Goal: Transaction & Acquisition: Purchase product/service

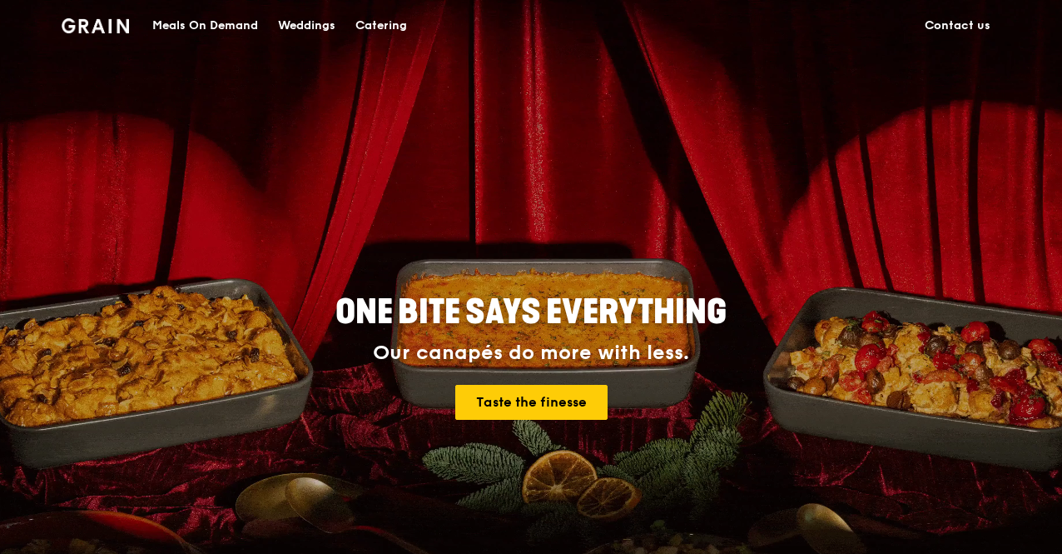
click at [252, 23] on div "Meals On Demand" at bounding box center [205, 26] width 106 height 50
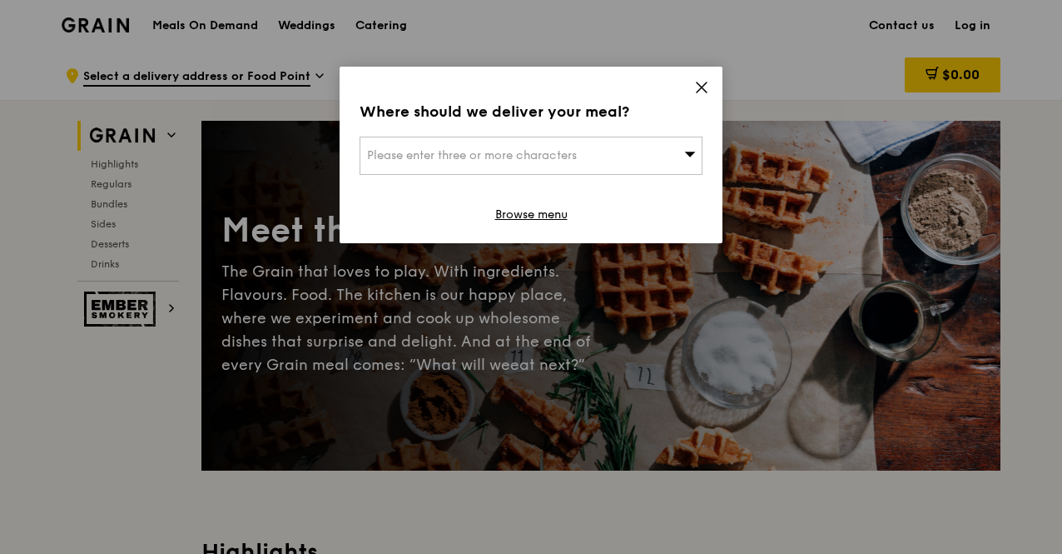
click at [698, 96] on span at bounding box center [701, 90] width 15 height 18
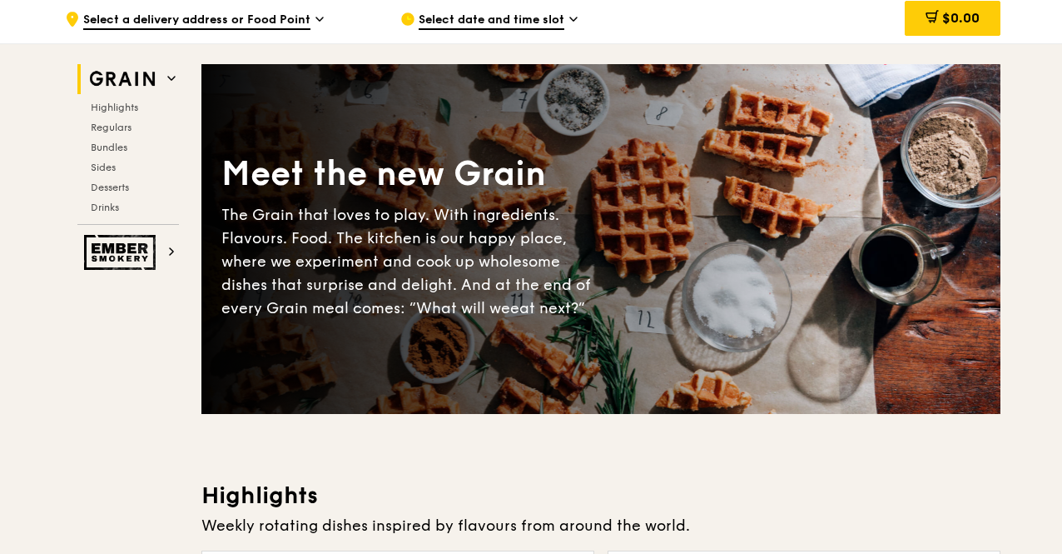
scroll to position [83, 0]
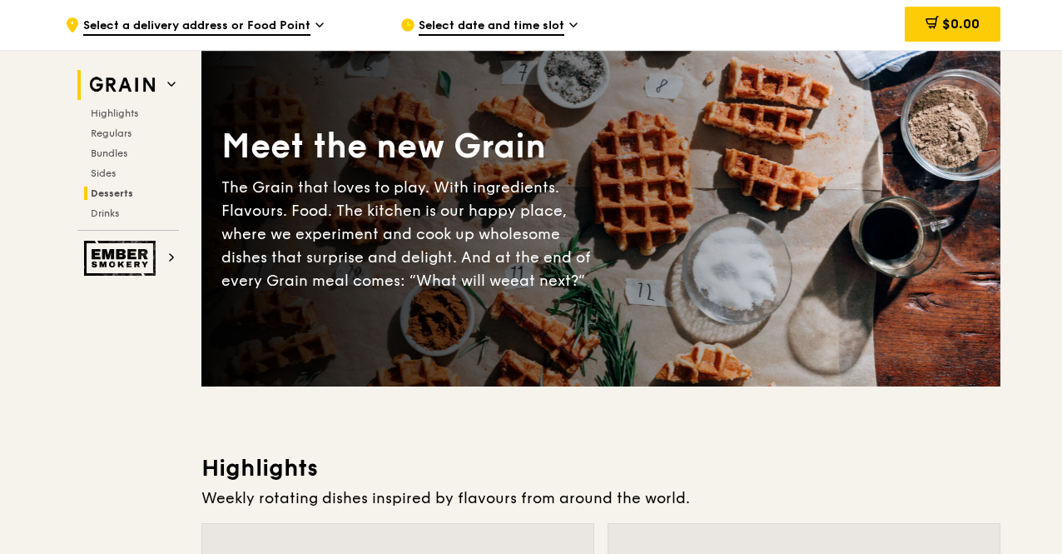
click at [120, 193] on span "Desserts" at bounding box center [112, 193] width 42 height 12
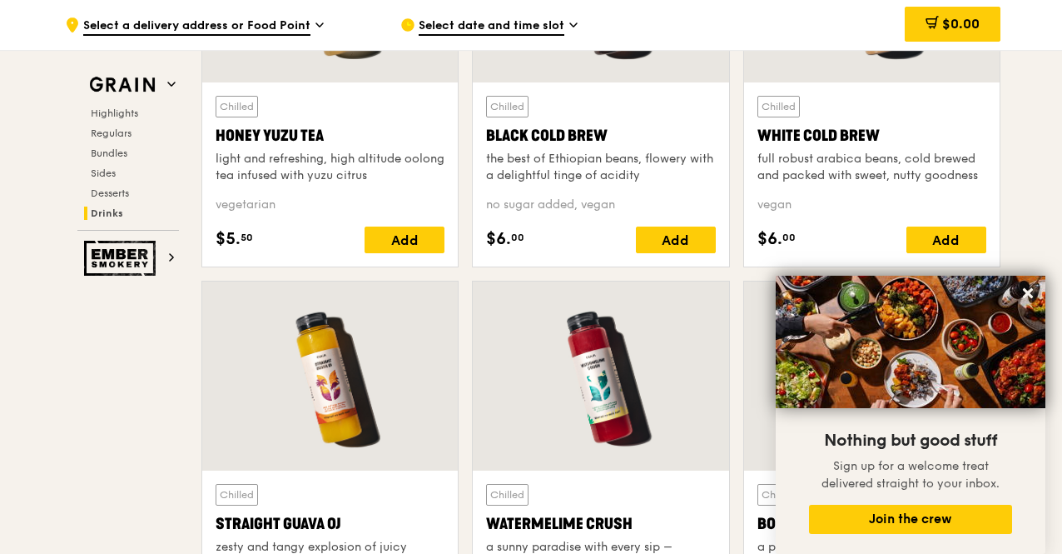
scroll to position [6486, 0]
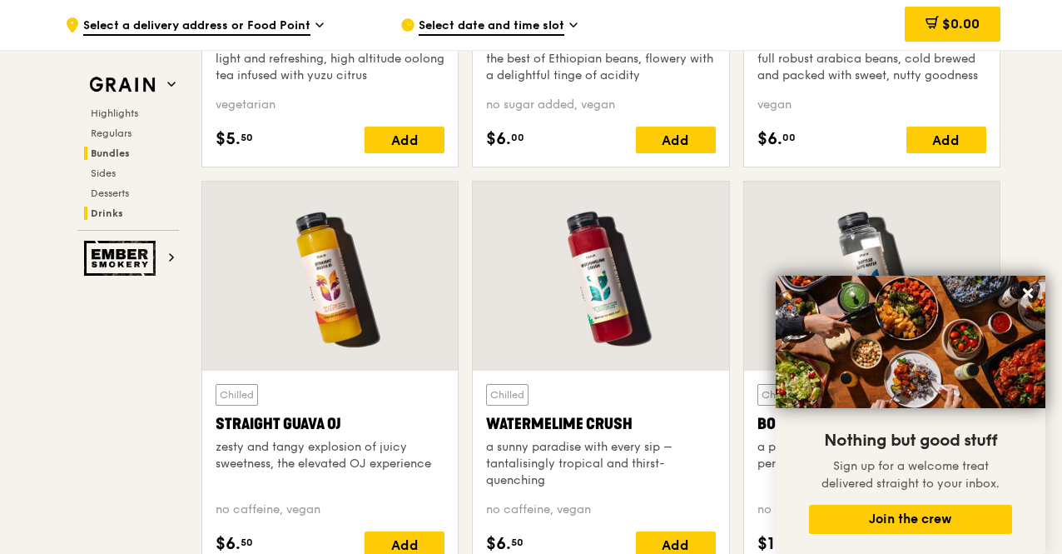
click at [118, 151] on span "Bundles" at bounding box center [110, 153] width 39 height 12
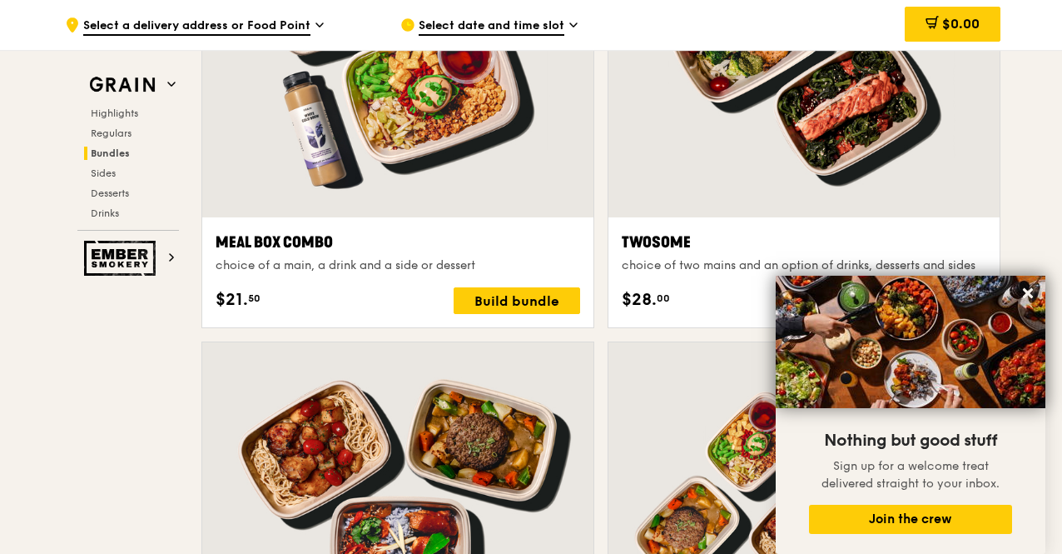
scroll to position [2560, 0]
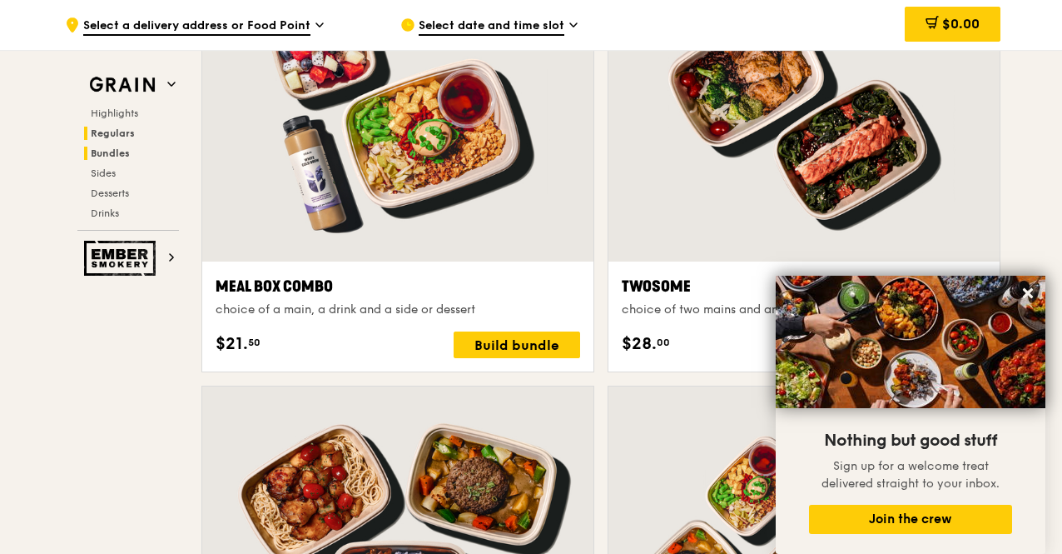
click at [111, 132] on span "Regulars" at bounding box center [113, 133] width 44 height 12
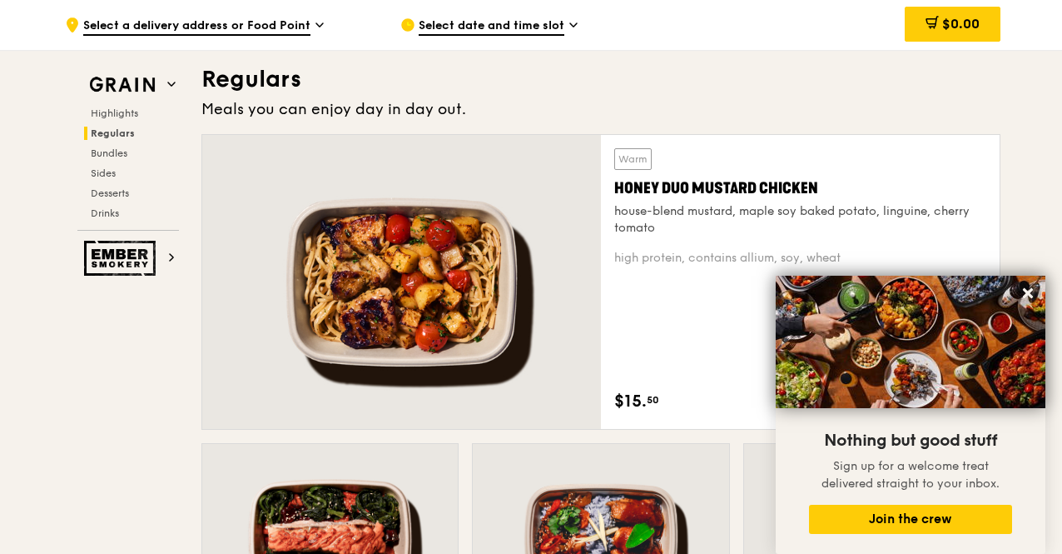
scroll to position [1093, 0]
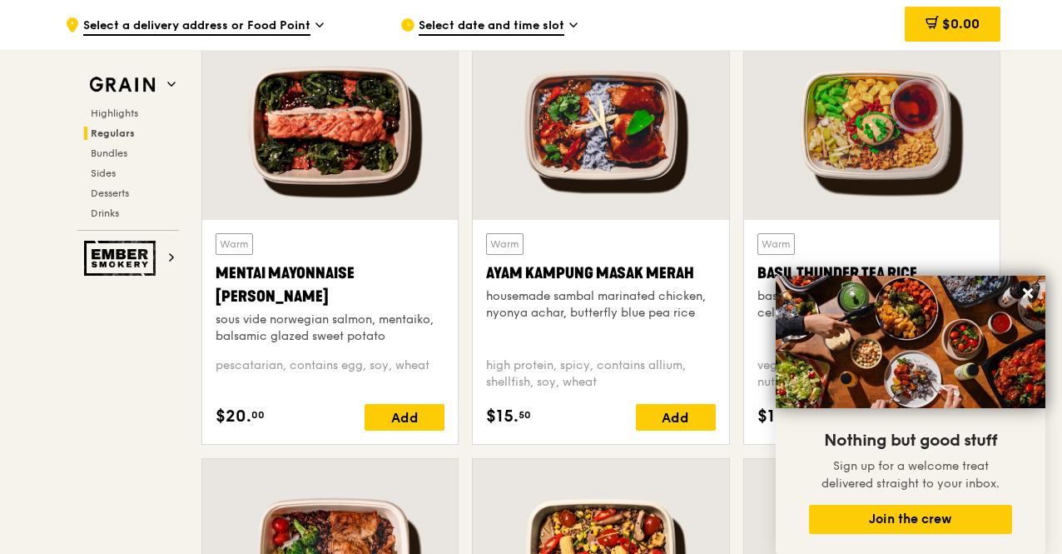
scroll to position [1759, 0]
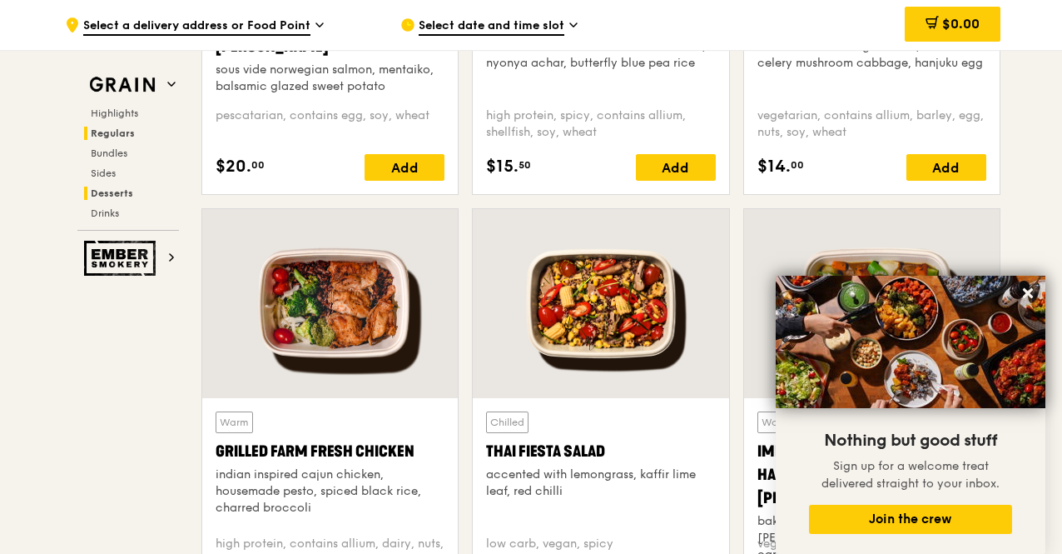
click at [115, 191] on span "Desserts" at bounding box center [112, 193] width 42 height 12
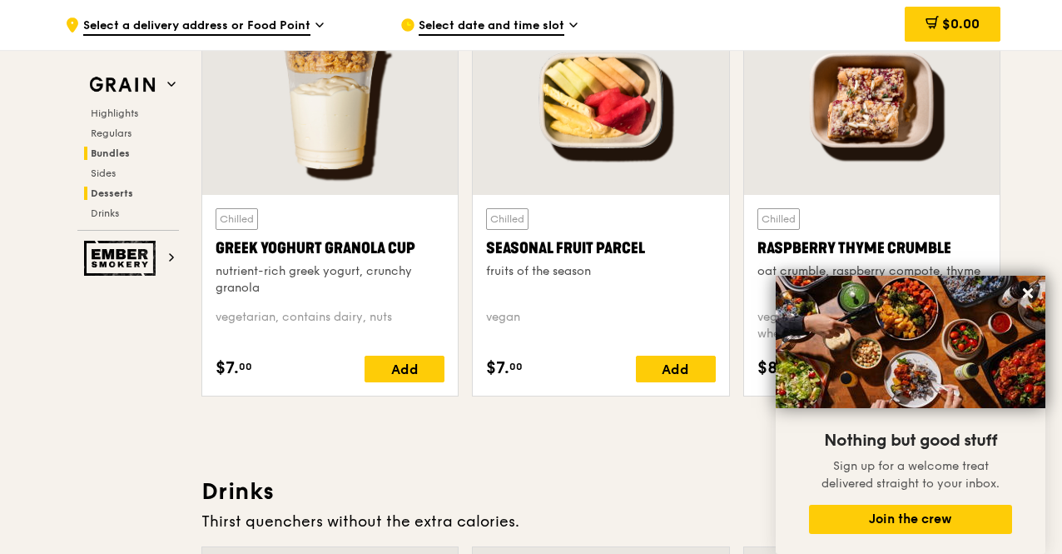
scroll to position [5487, 0]
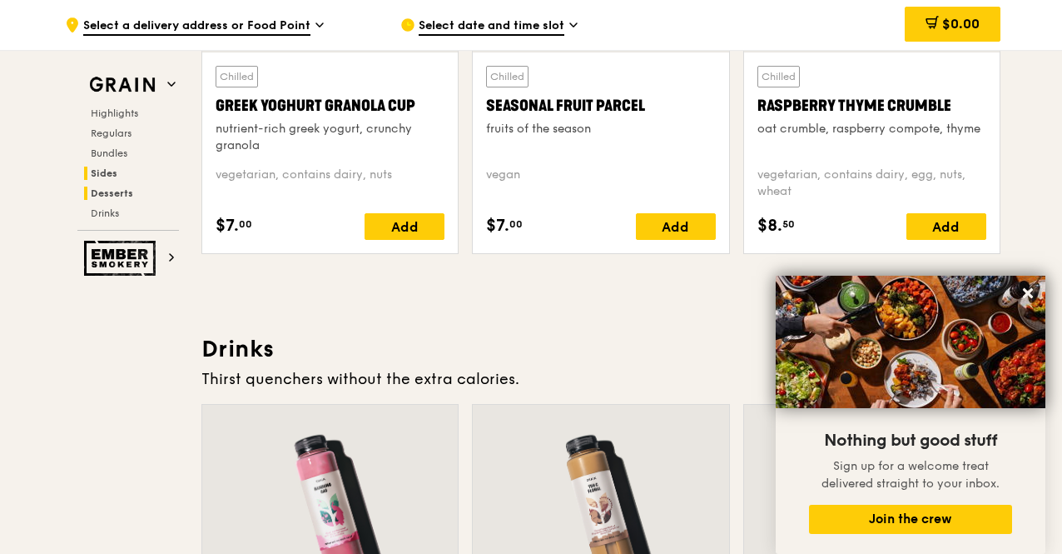
click at [111, 176] on span "Sides" at bounding box center [104, 173] width 27 height 12
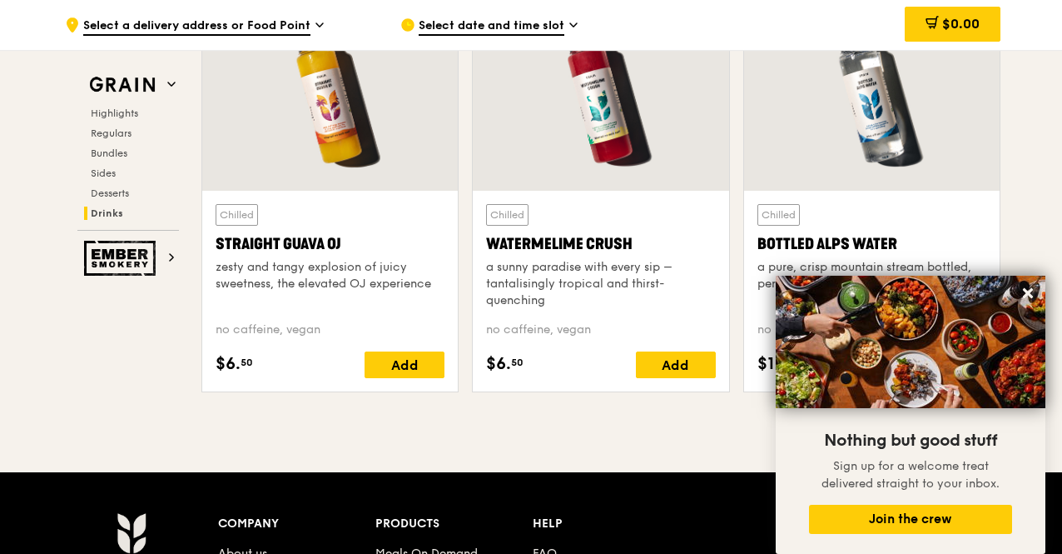
scroll to position [6950, 0]
